Goal: Transaction & Acquisition: Download file/media

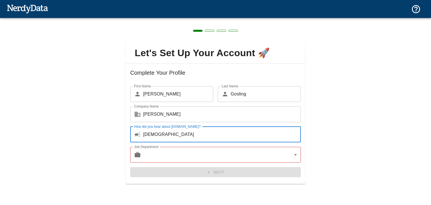
type input "[DEMOGRAPHIC_DATA]"
click at [163, 20] on body "Technologies Domains Pricing Products Create a Report Create a list of websites…" at bounding box center [215, 10] width 431 height 20
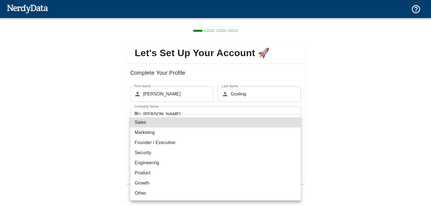
click at [158, 129] on li "Marketing" at bounding box center [215, 132] width 170 height 10
type input "marketing"
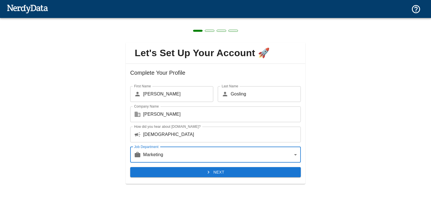
click at [224, 168] on button "Next" at bounding box center [215, 172] width 170 height 10
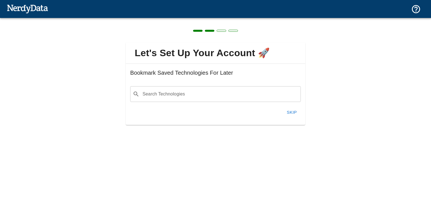
click at [188, 87] on div "​ Search Technologies" at bounding box center [215, 94] width 170 height 16
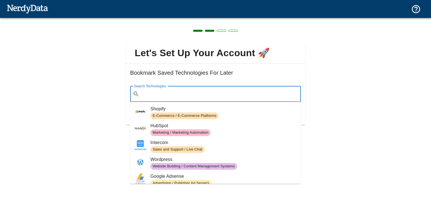
click at [207, 94] on input "Search Technologies" at bounding box center [220, 94] width 156 height 11
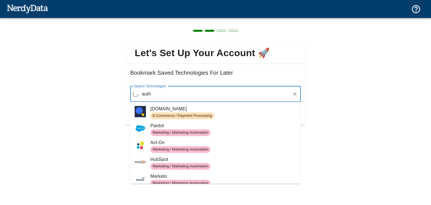
click at [234, 112] on span "E-Commerce / Payment Processing" at bounding box center [223, 115] width 146 height 7
type input "auth"
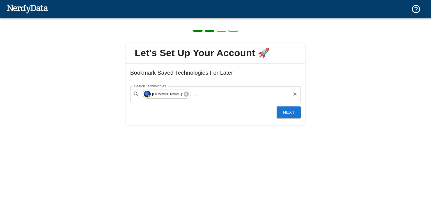
click at [202, 97] on input "Search Technologies" at bounding box center [244, 94] width 89 height 11
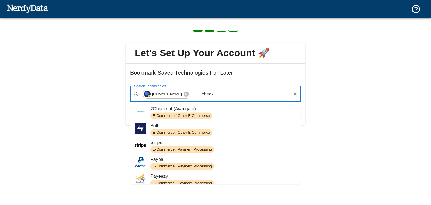
click at [216, 112] on span "2Checkout (Avangate)" at bounding box center [223, 108] width 146 height 7
type input "check"
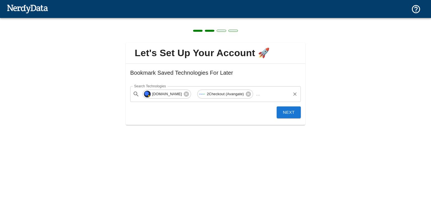
click at [262, 93] on input "Search Technologies" at bounding box center [275, 94] width 27 height 11
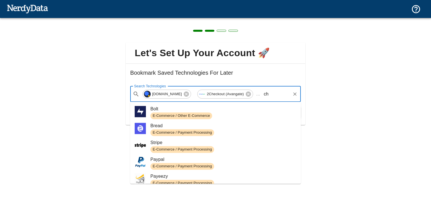
type input "c"
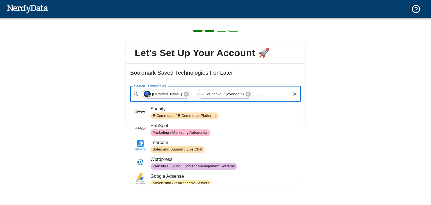
click at [332, 123] on div "Let's Set Up Your Account 🚀 Bookmark Saved Technologies For Later Search Techno…" at bounding box center [215, 80] width 431 height 125
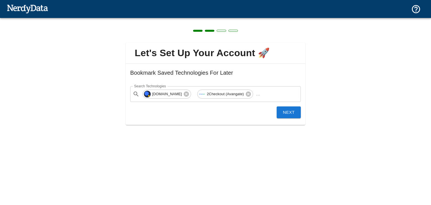
click at [280, 116] on button "Next" at bounding box center [288, 112] width 24 height 12
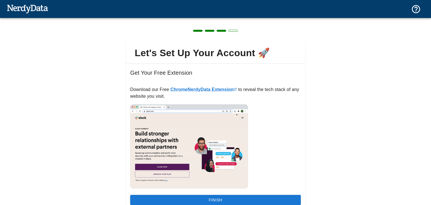
scroll to position [25, 0]
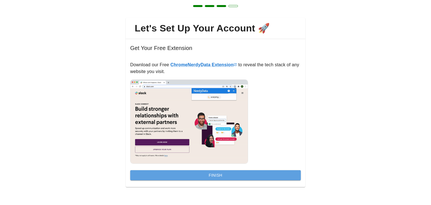
click at [229, 177] on button "Finish" at bounding box center [215, 175] width 170 height 10
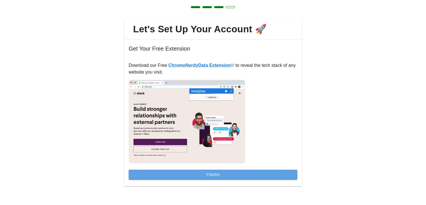
scroll to position [0, 0]
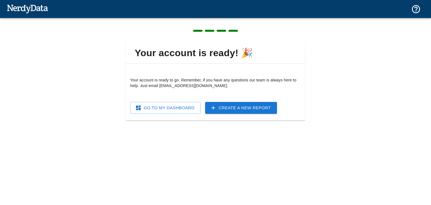
click at [188, 107] on link "Go To My Dashboard" at bounding box center [165, 108] width 70 height 12
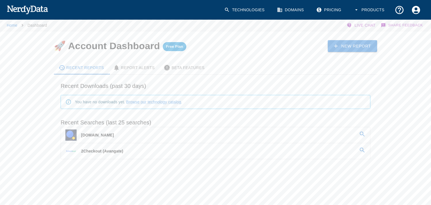
click at [134, 132] on link "[DOMAIN_NAME]" at bounding box center [215, 135] width 309 height 16
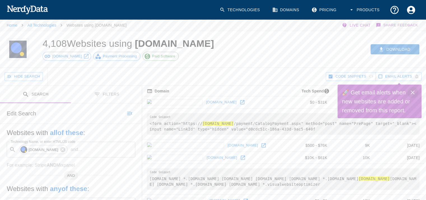
click at [412, 92] on icon "Close" at bounding box center [413, 92] width 7 height 7
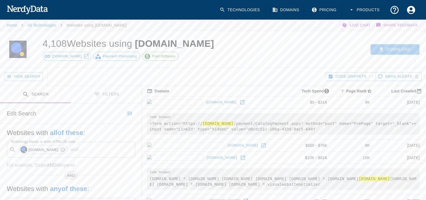
click at [385, 50] on button "Download" at bounding box center [395, 49] width 49 height 10
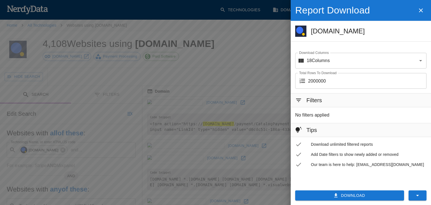
click at [353, 192] on button "Download" at bounding box center [349, 195] width 109 height 10
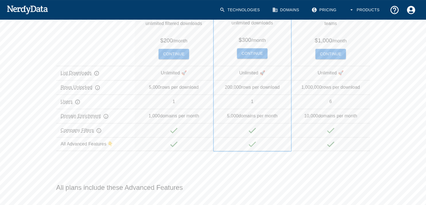
scroll to position [28, 0]
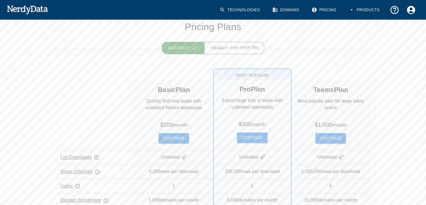
click at [260, 136] on button "Continue" at bounding box center [252, 137] width 30 height 10
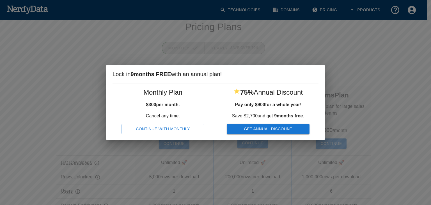
click at [164, 127] on button "Continue With Monthly" at bounding box center [162, 129] width 83 height 10
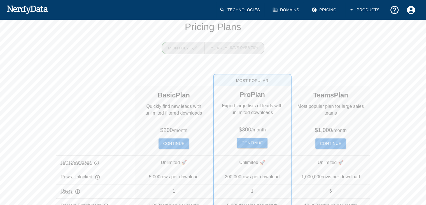
scroll to position [0, 0]
